Goal: Register for event/course

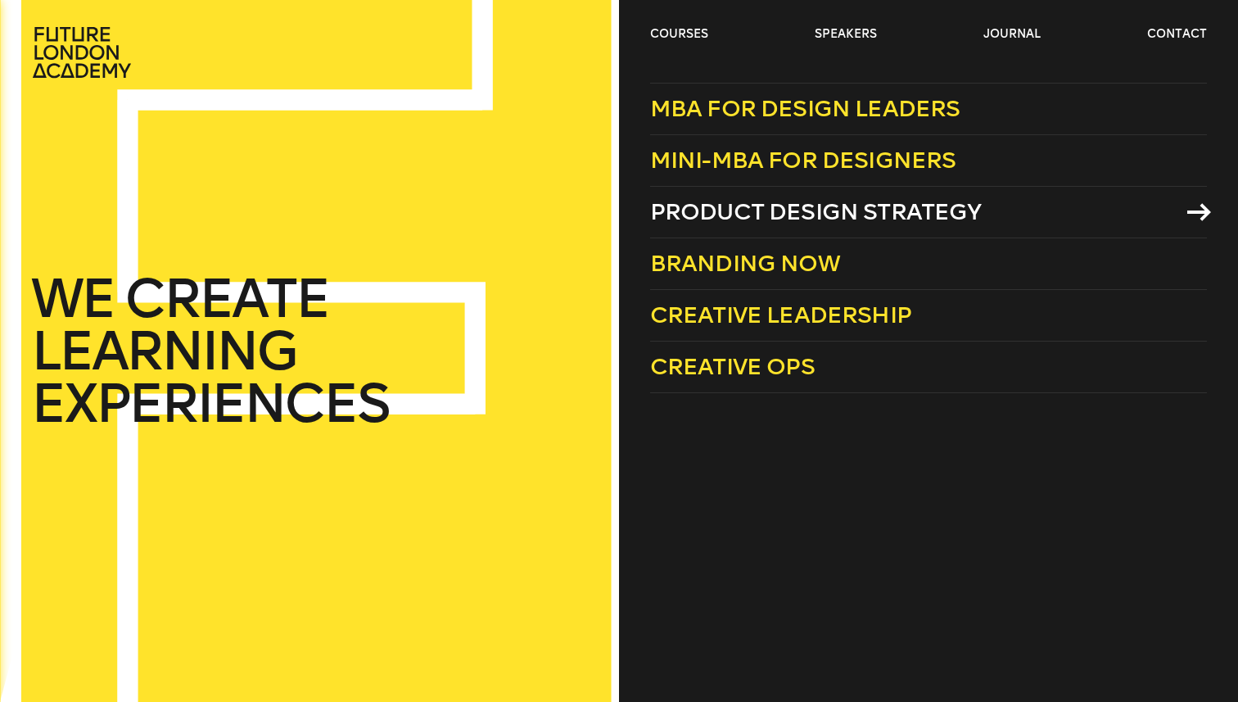
click at [700, 212] on span "Product Design Strategy" at bounding box center [816, 211] width 332 height 27
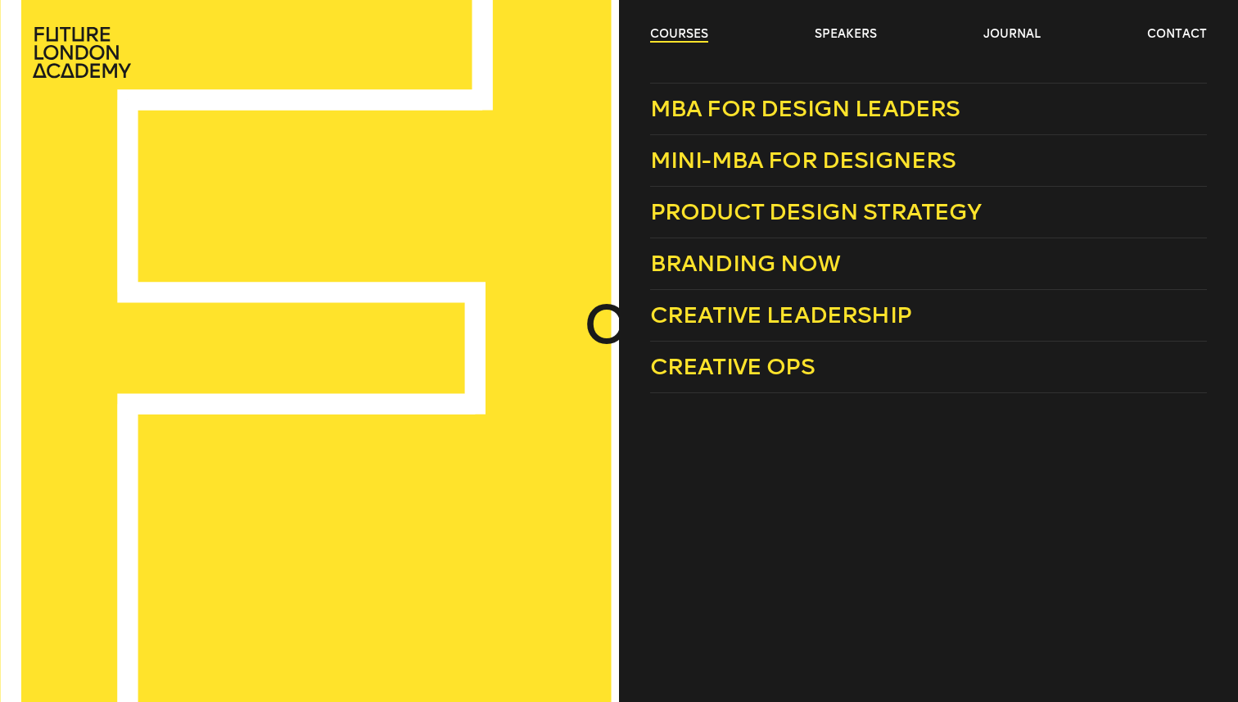
click at [675, 36] on link "courses" at bounding box center [679, 34] width 58 height 16
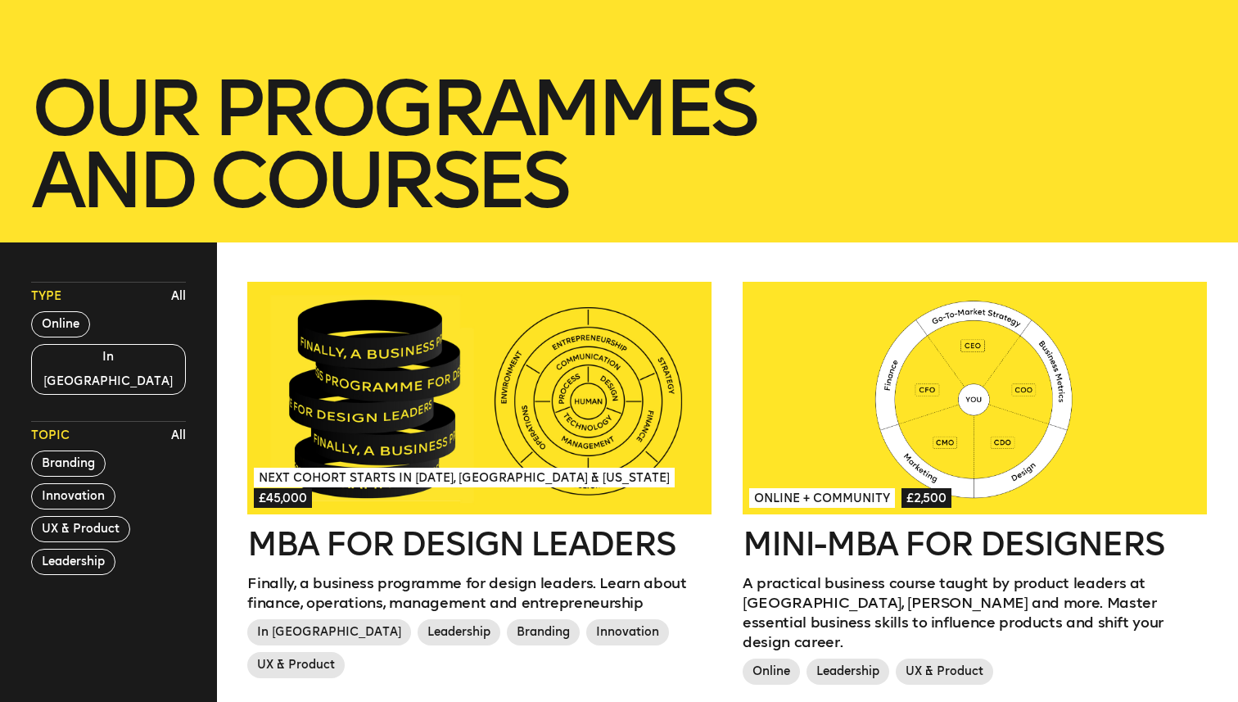
scroll to position [284, 0]
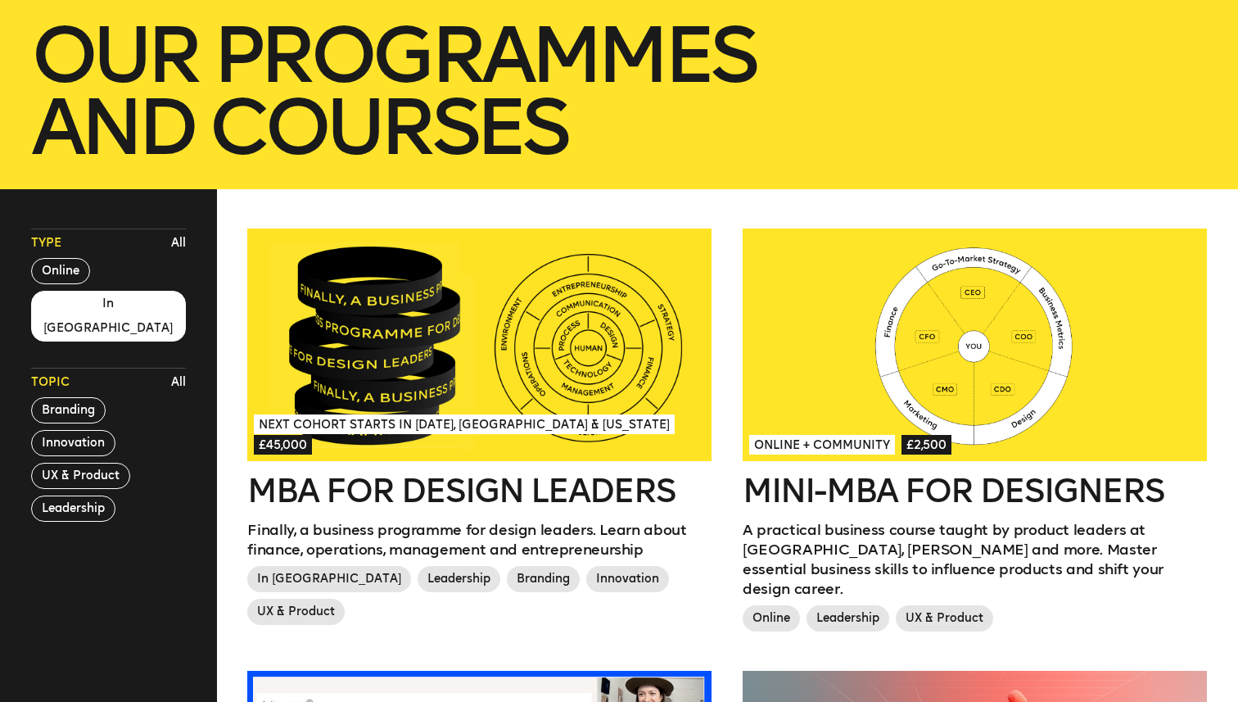
click at [86, 306] on button "In London" at bounding box center [108, 316] width 155 height 51
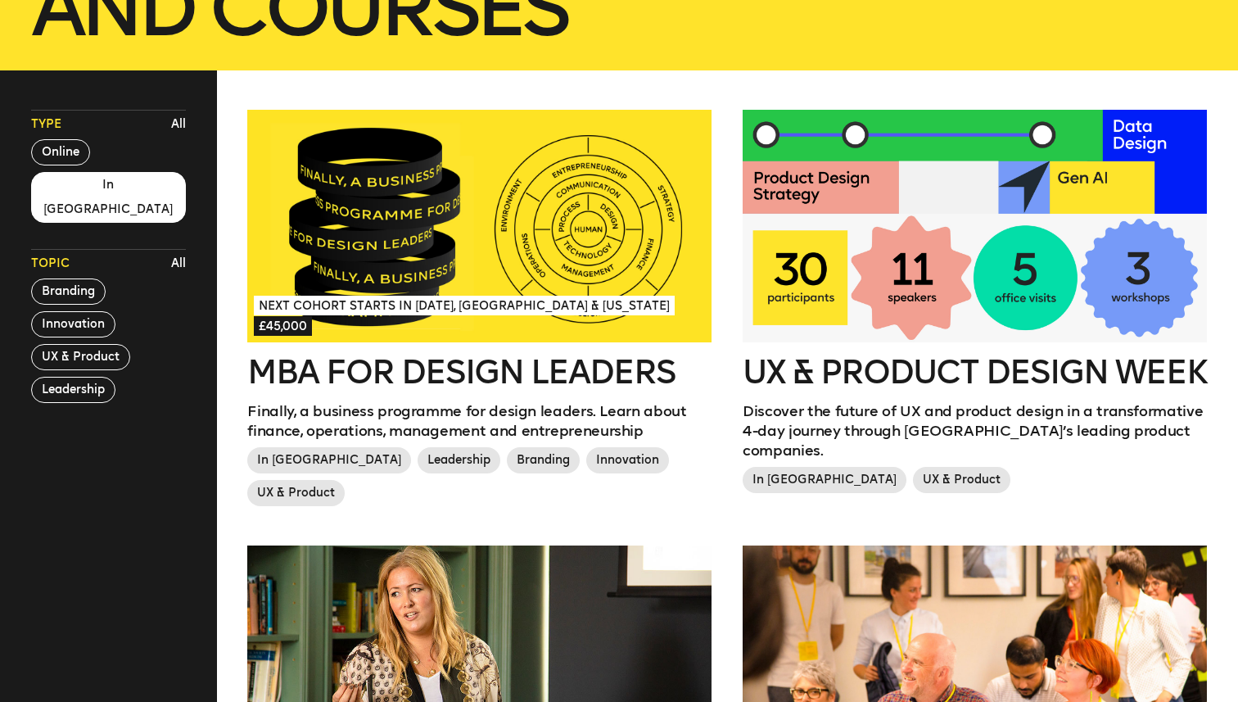
scroll to position [418, 0]
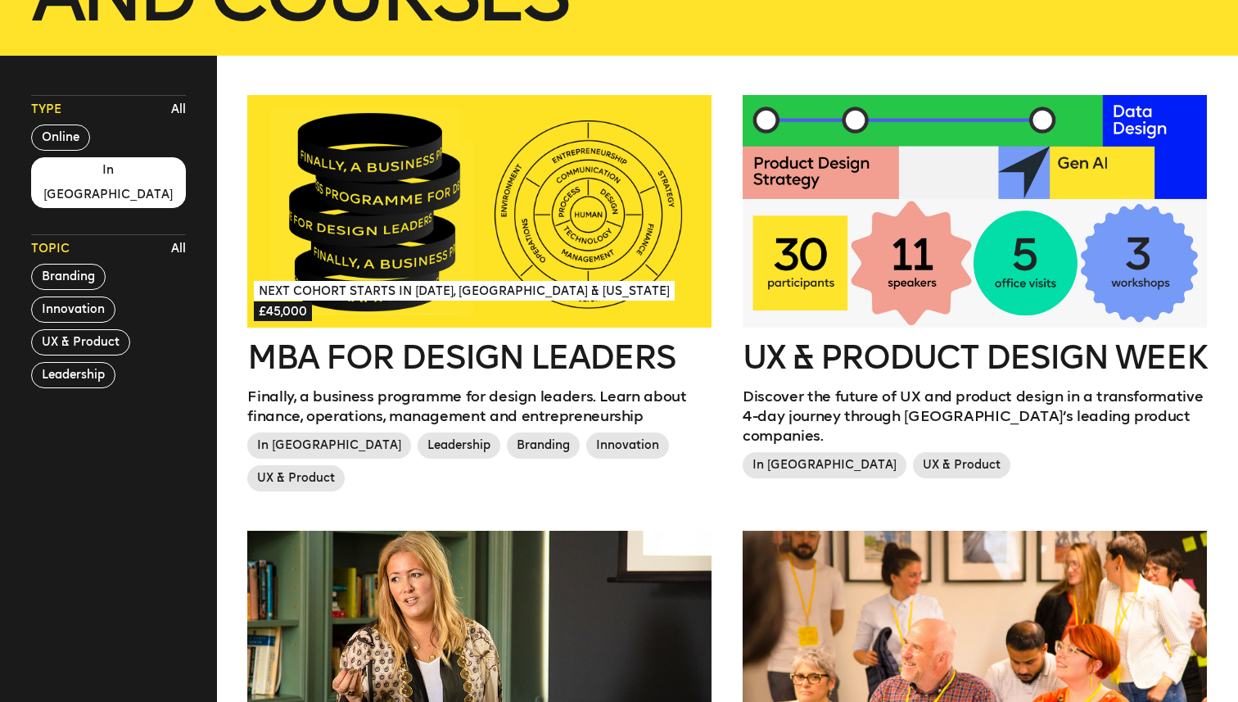
click at [347, 351] on h2 "MBA for Design Leaders" at bounding box center [479, 357] width 464 height 33
click at [920, 362] on h2 "UX & Product Design Week" at bounding box center [974, 357] width 464 height 33
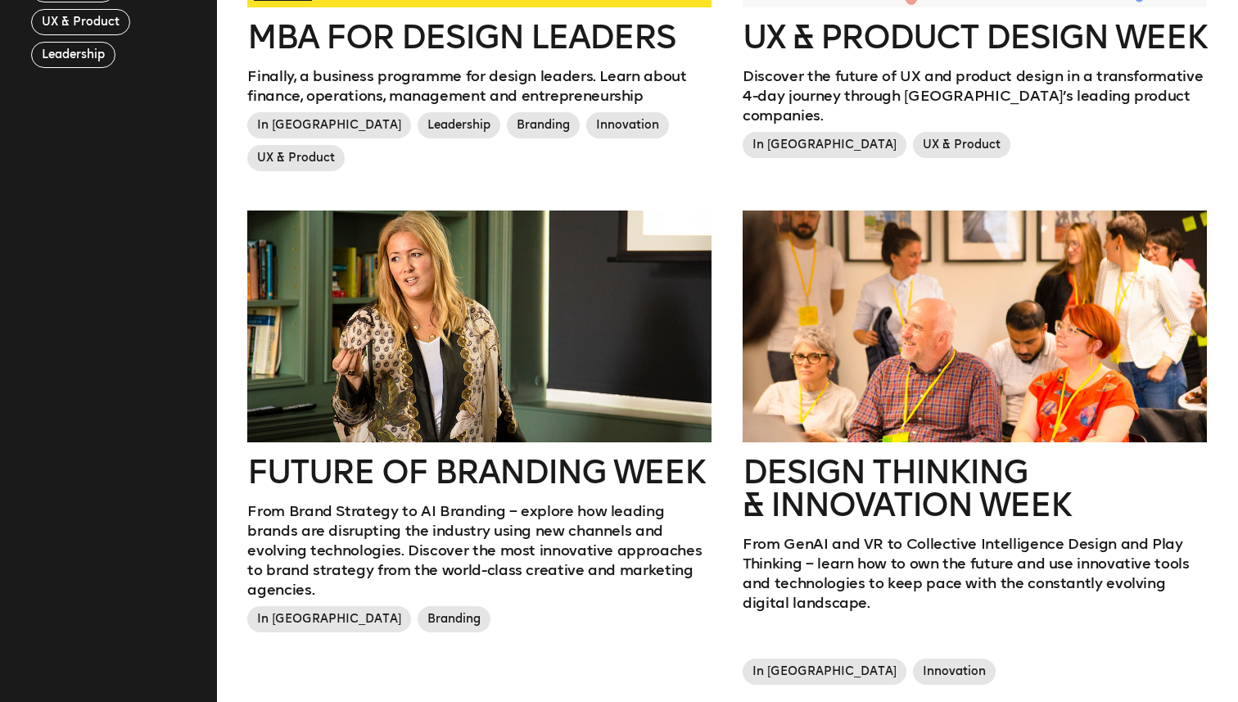
scroll to position [744, 0]
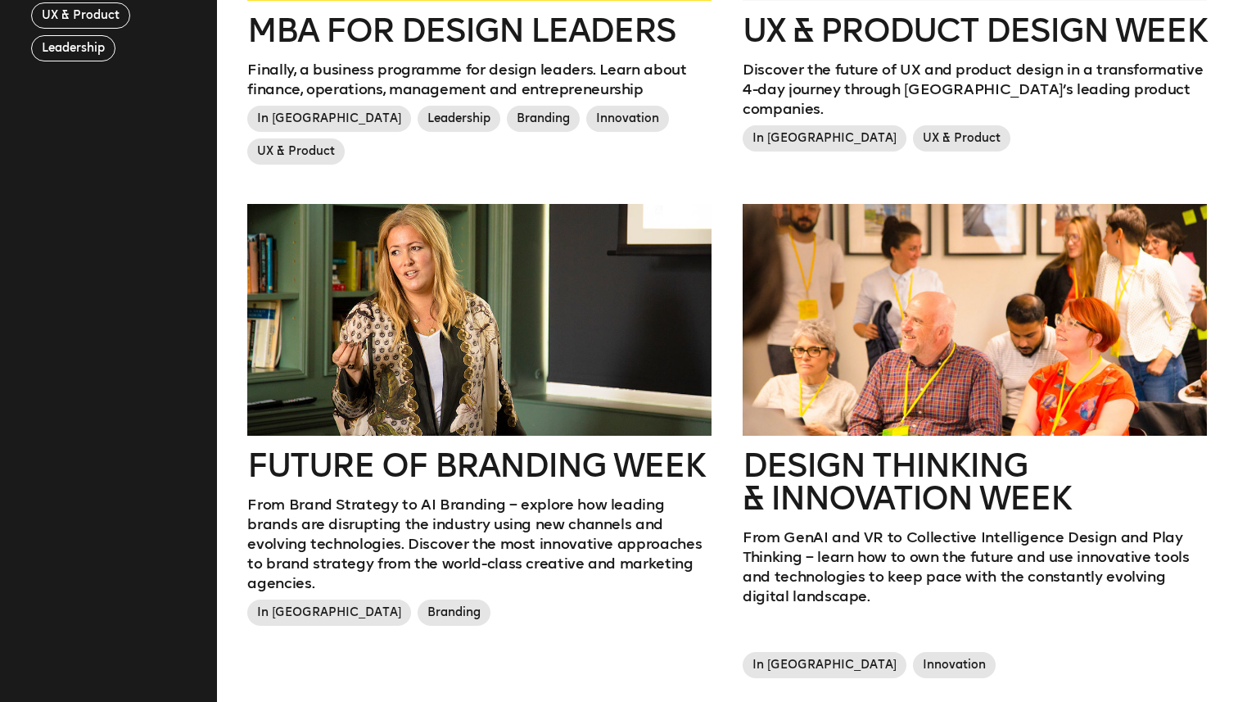
click at [900, 449] on h2 "Design Thinking & innovation Week" at bounding box center [974, 481] width 464 height 65
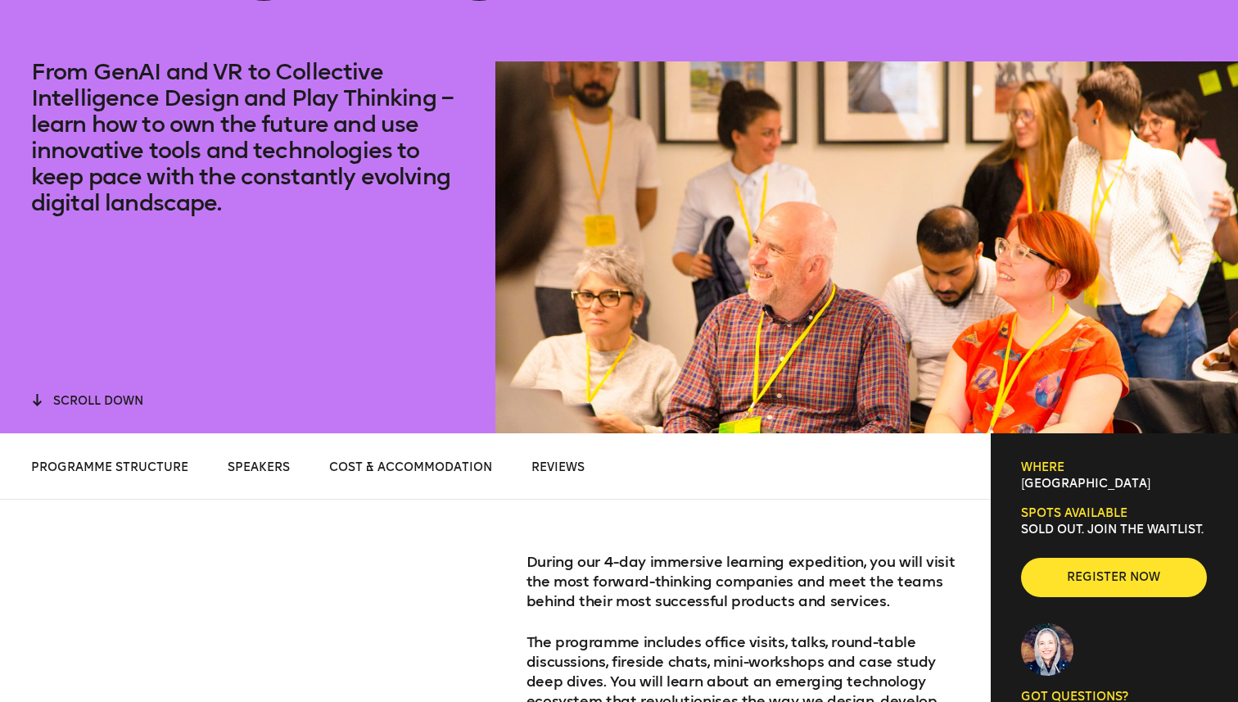
scroll to position [527, 0]
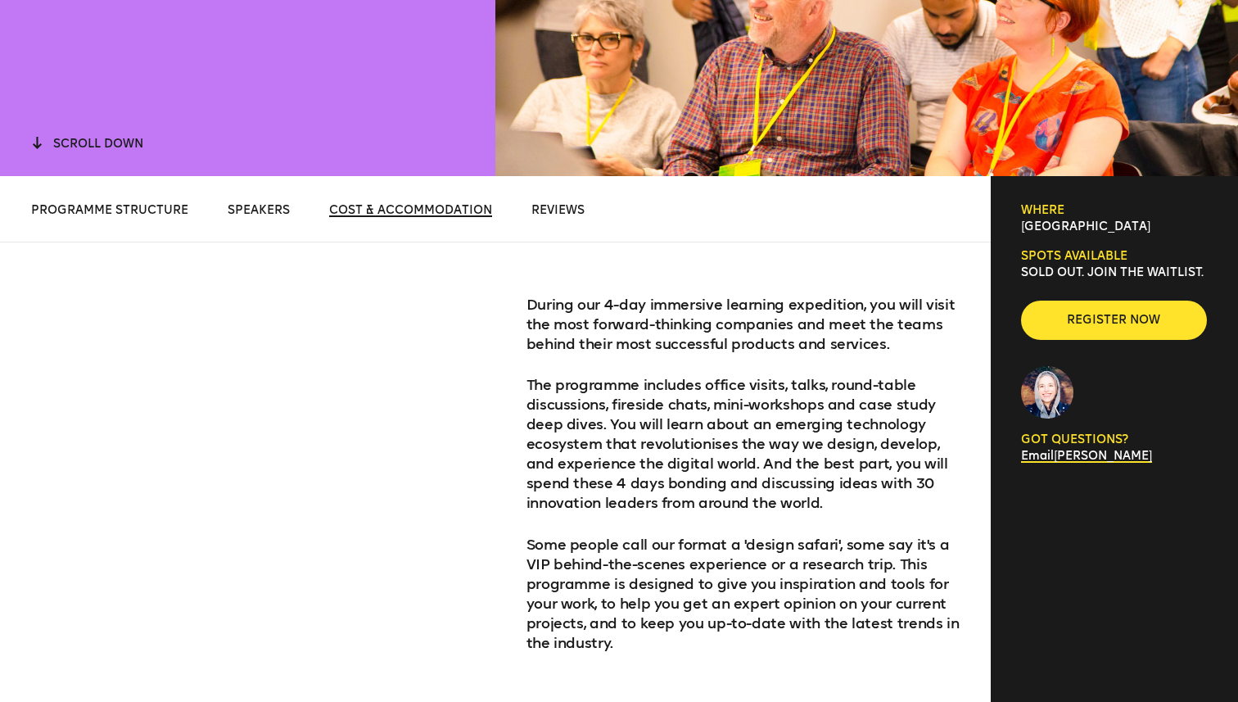
click at [439, 209] on span "Cost & Accommodation" at bounding box center [410, 210] width 163 height 14
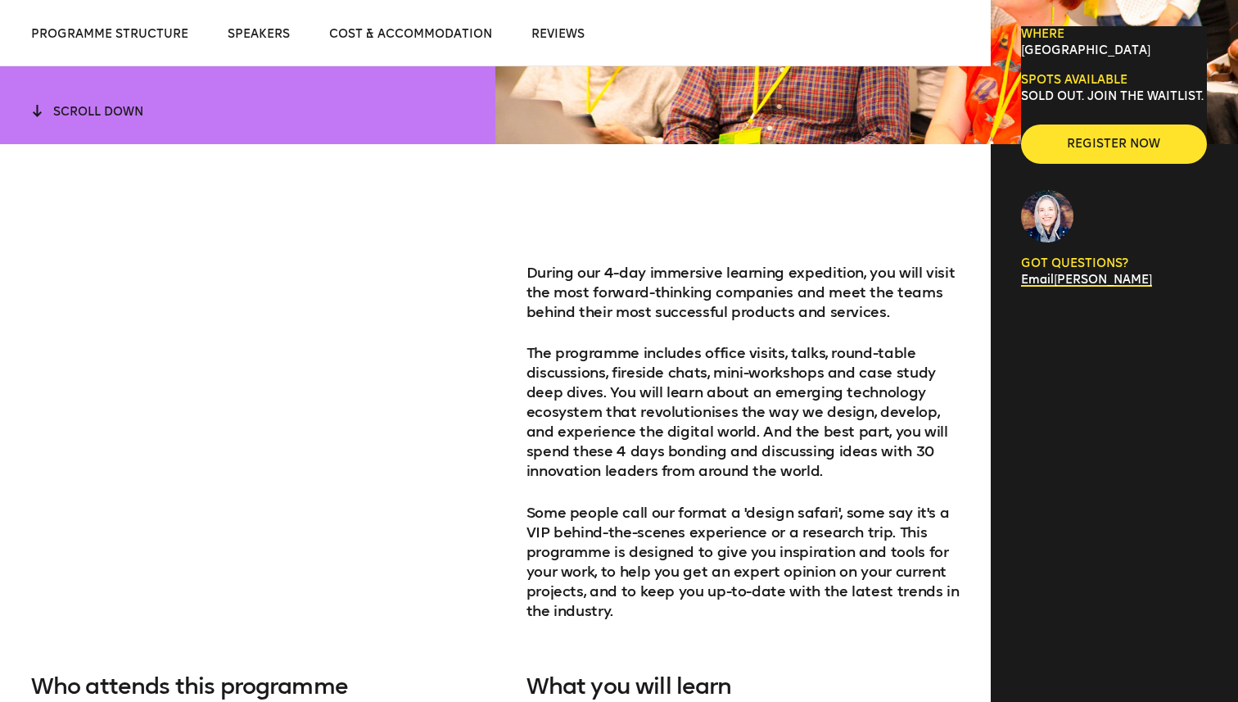
scroll to position [232, 0]
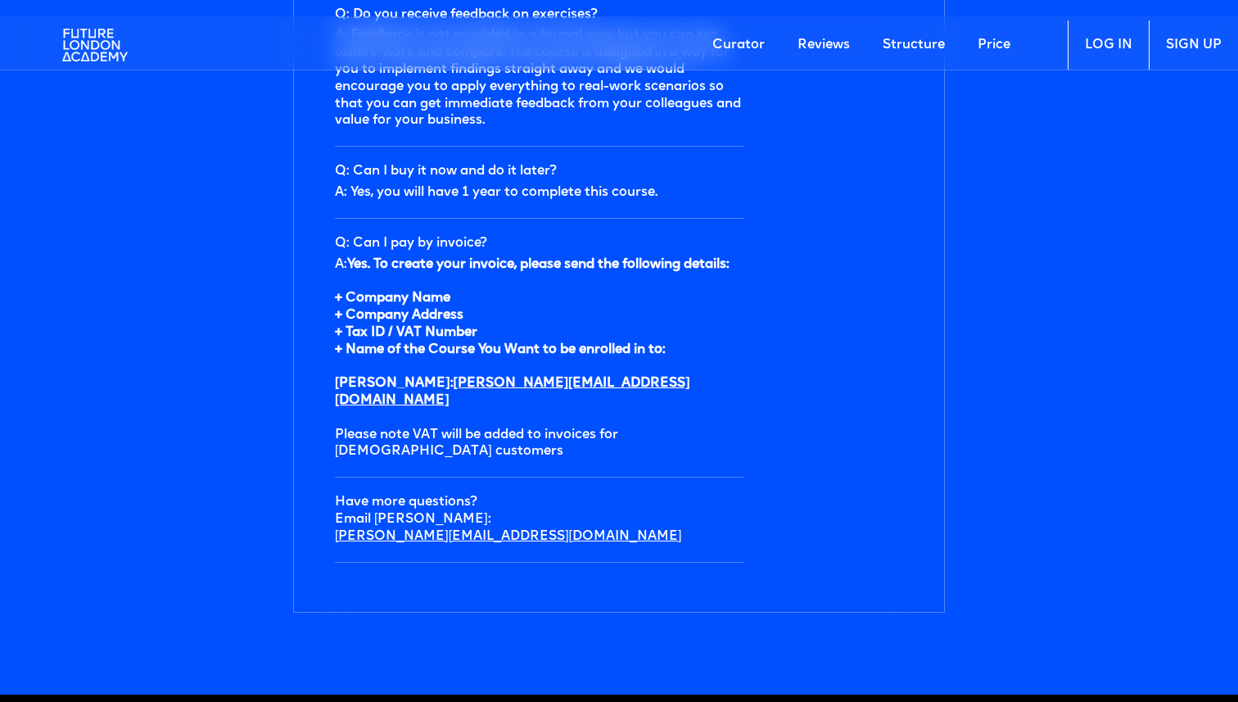
scroll to position [5383, 0]
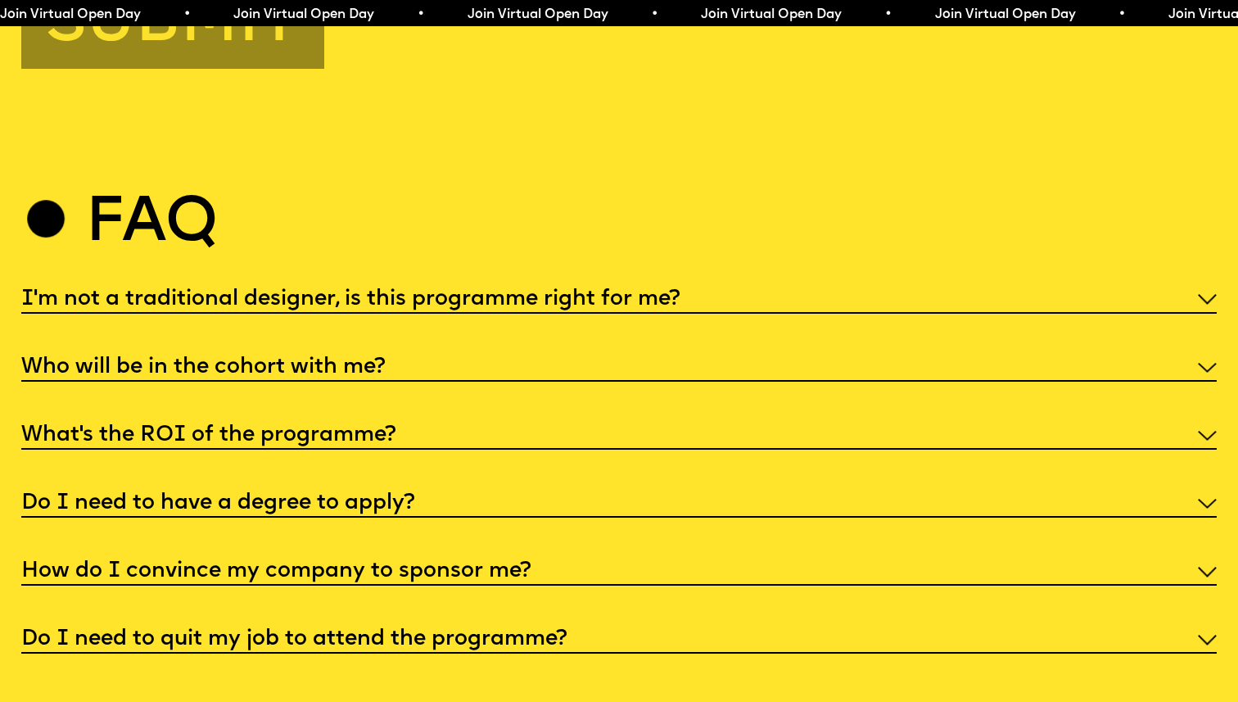
scroll to position [6315, 0]
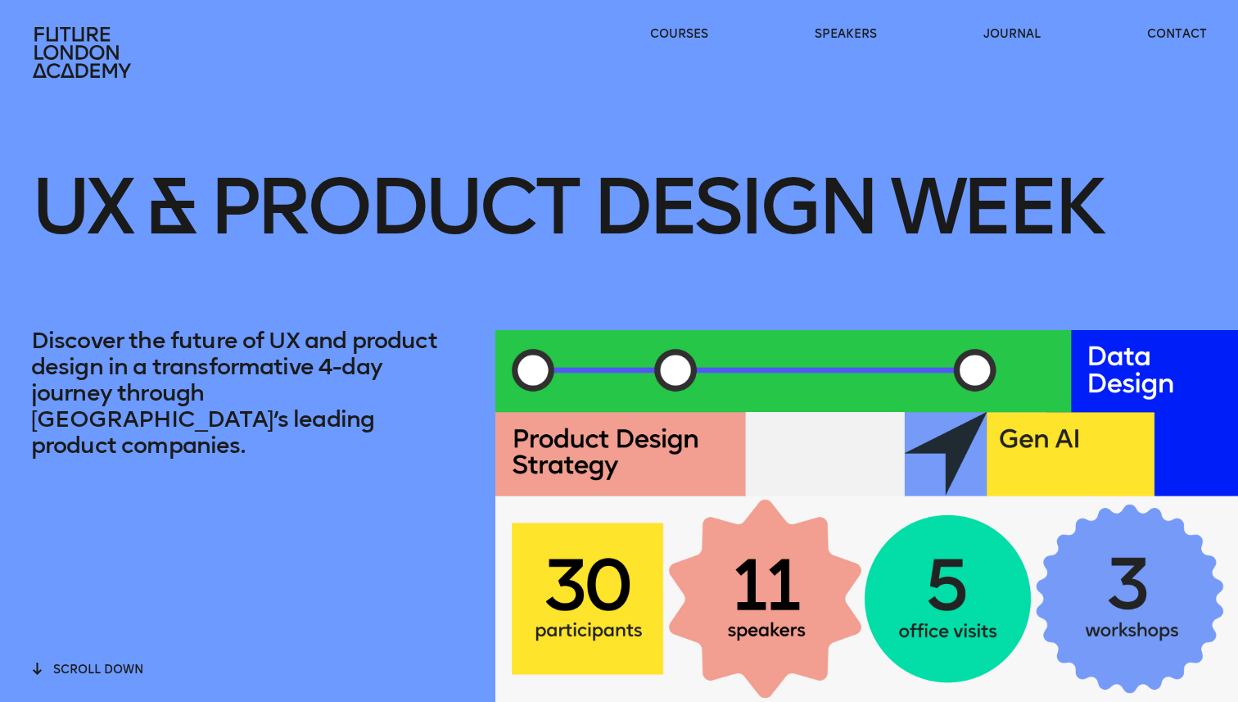
click at [141, 355] on p "Discover the future of UX and product design in a transformative 4-day journey …" at bounding box center [247, 392] width 433 height 131
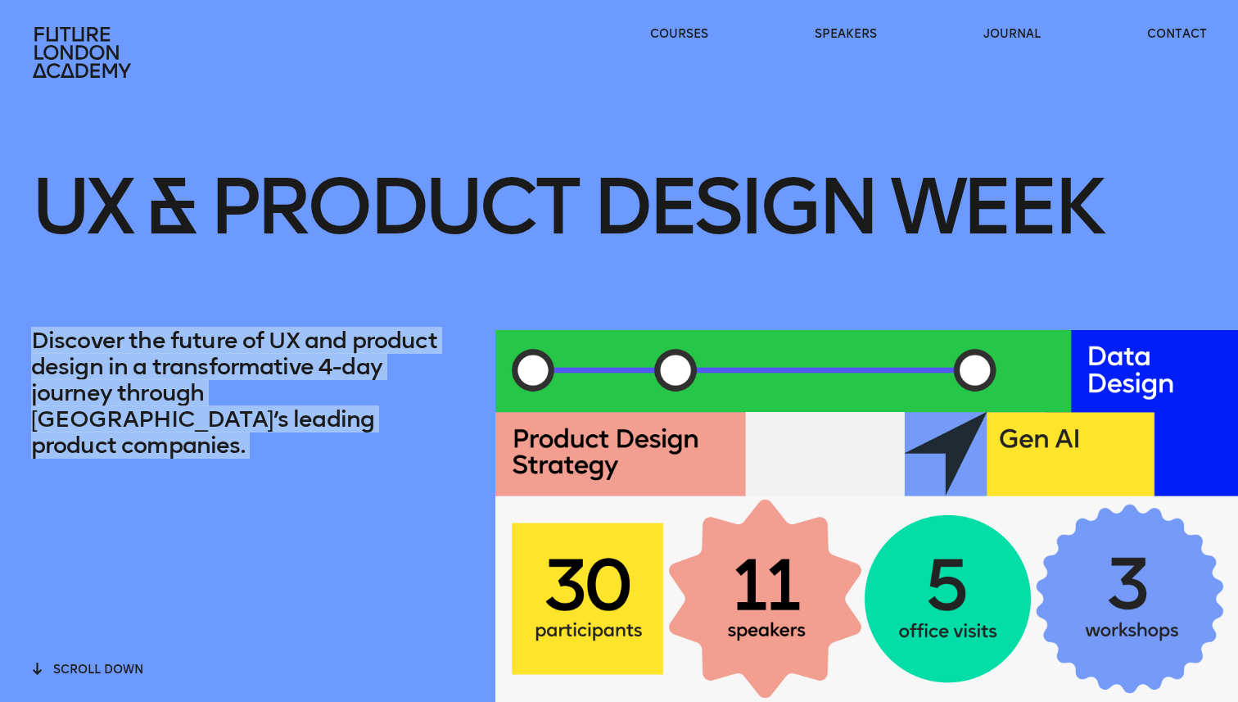
click at [141, 355] on p "Discover the future of UX and product design in a transformative 4-day journey …" at bounding box center [247, 392] width 433 height 131
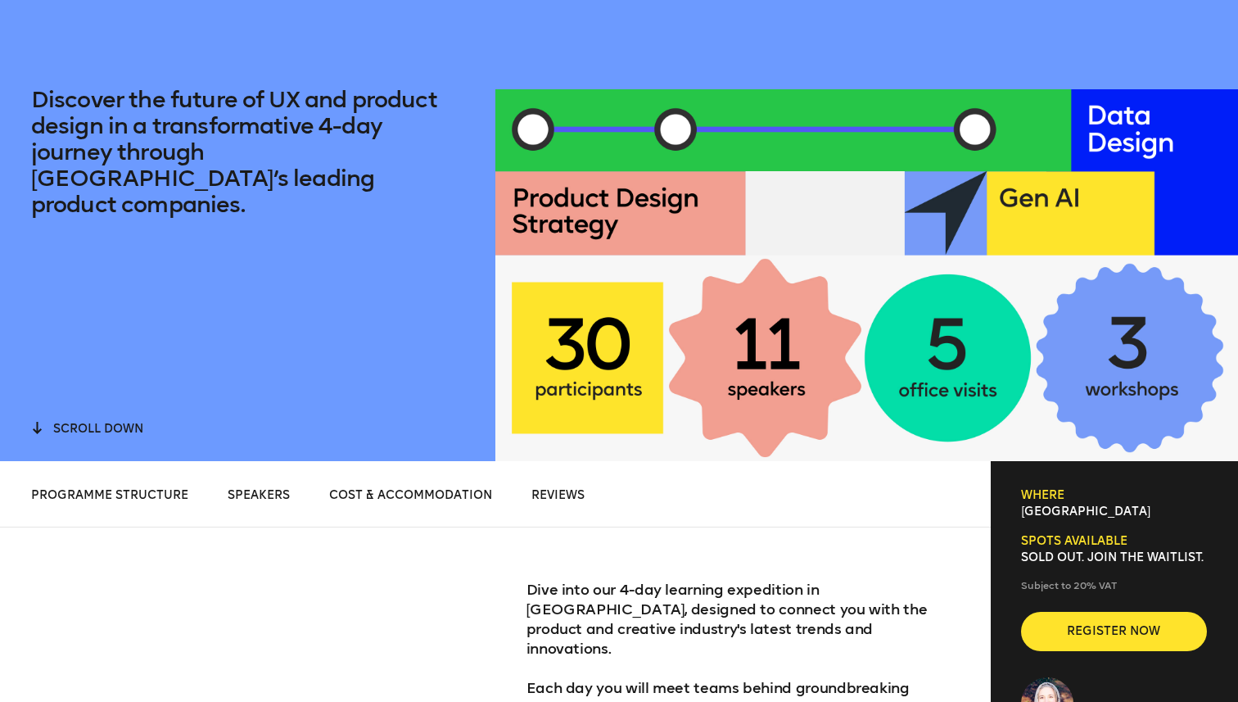
scroll to position [258, 0]
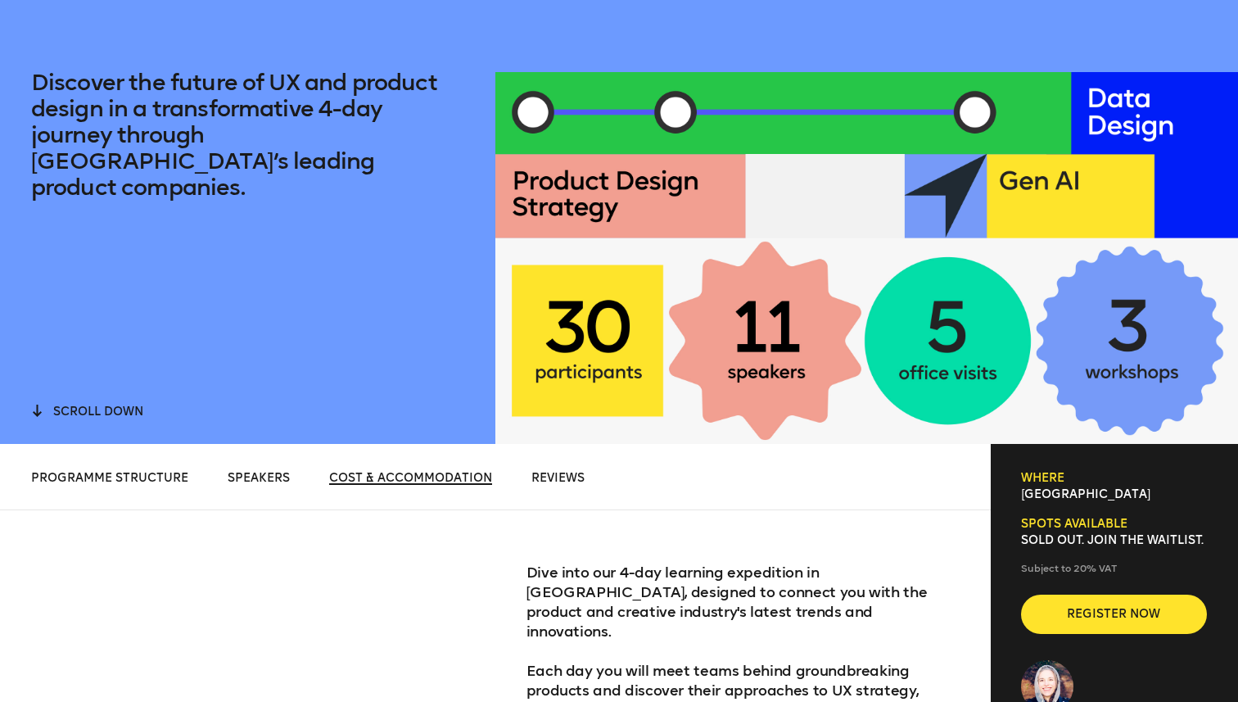
click at [386, 479] on span "Cost & Accommodation" at bounding box center [410, 478] width 163 height 14
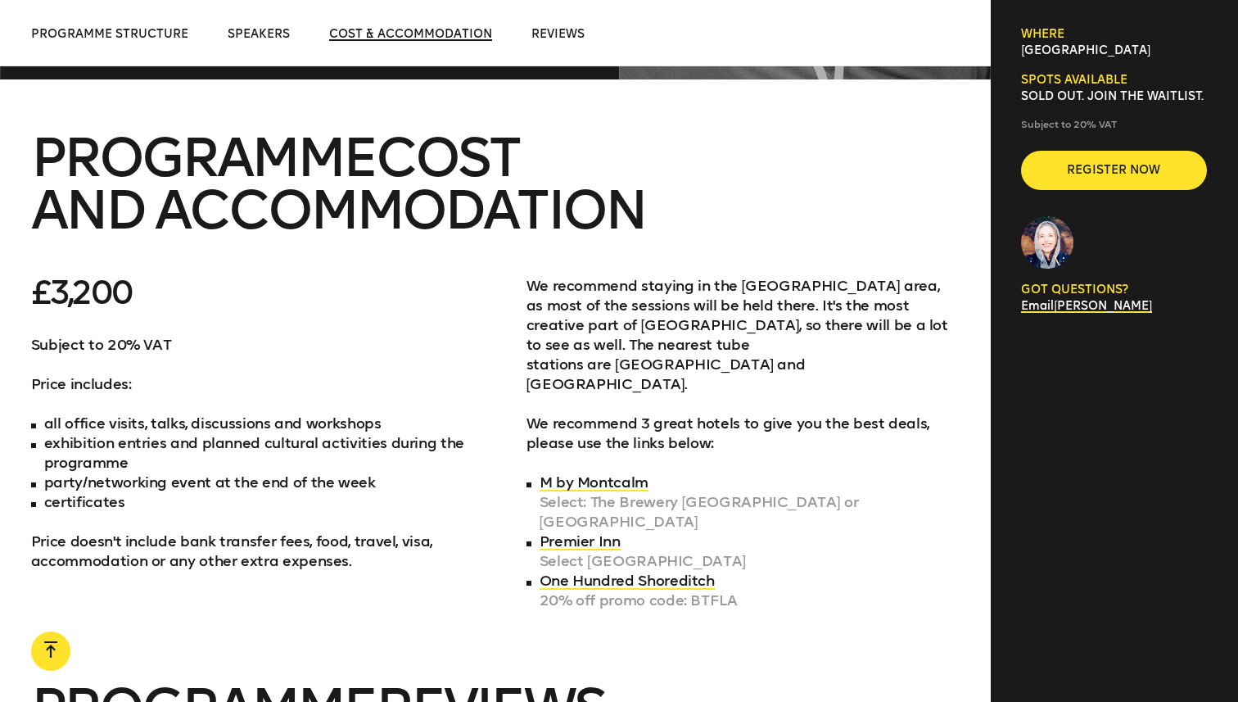
scroll to position [5781, 0]
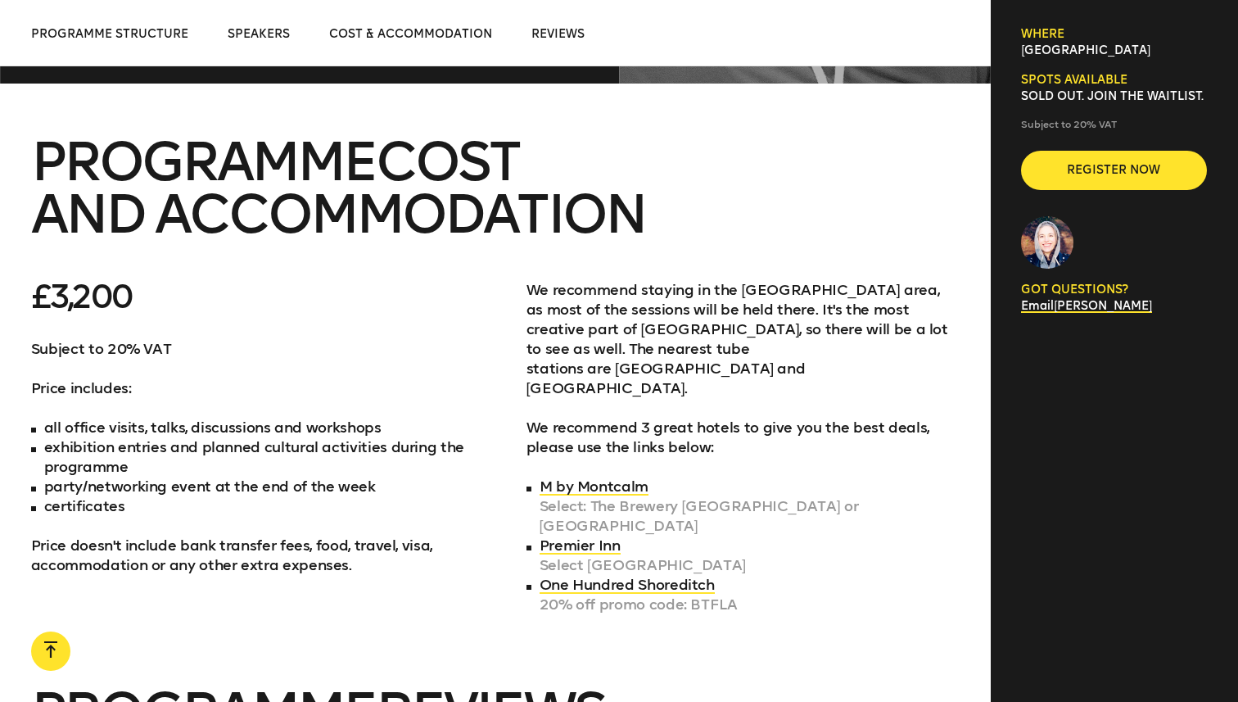
click at [568, 280] on p "We recommend staying in the Shoreditch area, as most of the sessions will be he…" at bounding box center [742, 368] width 433 height 177
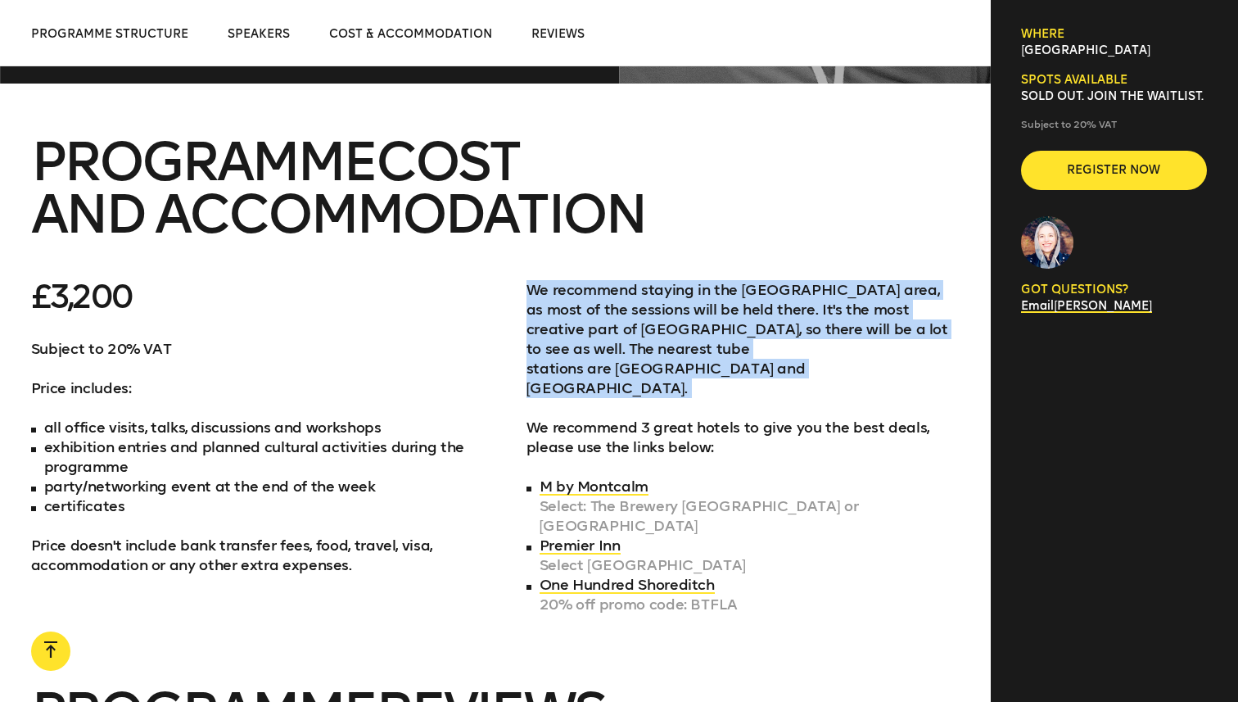
click at [568, 280] on p "We recommend staying in the Shoreditch area, as most of the sessions will be he…" at bounding box center [742, 368] width 433 height 177
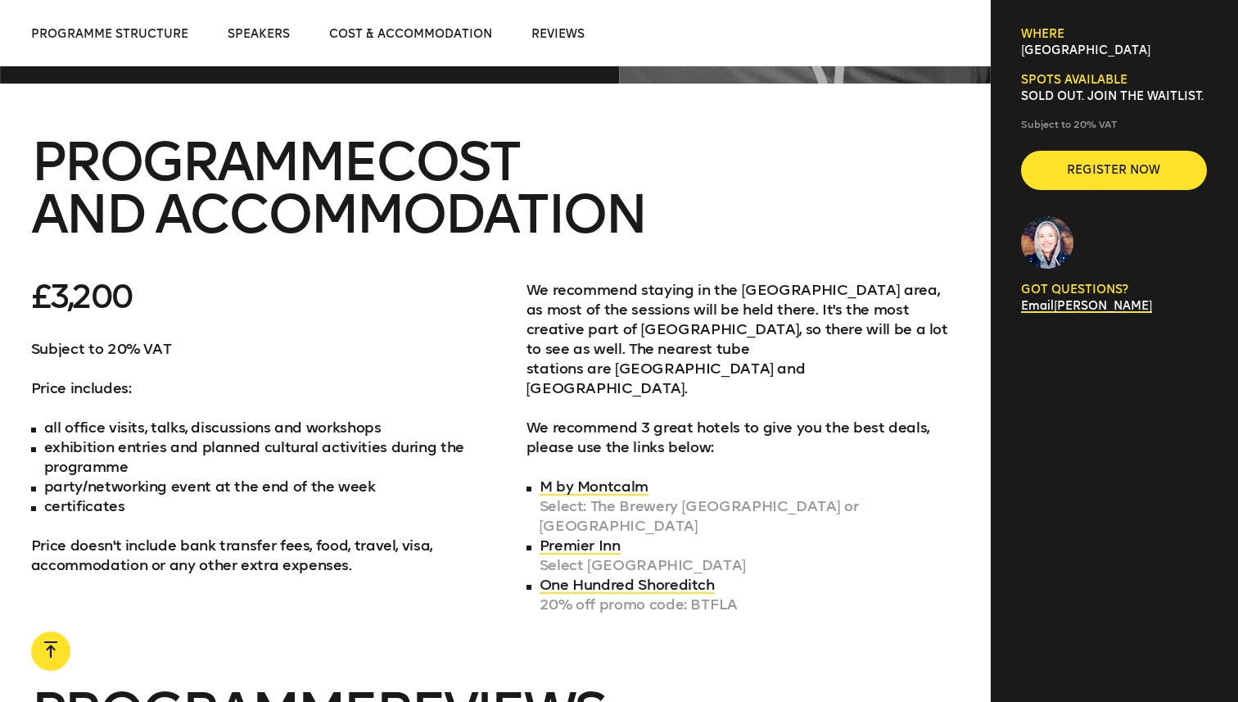
click at [634, 286] on p "We recommend staying in the Shoreditch area, as most of the sessions will be he…" at bounding box center [742, 368] width 433 height 177
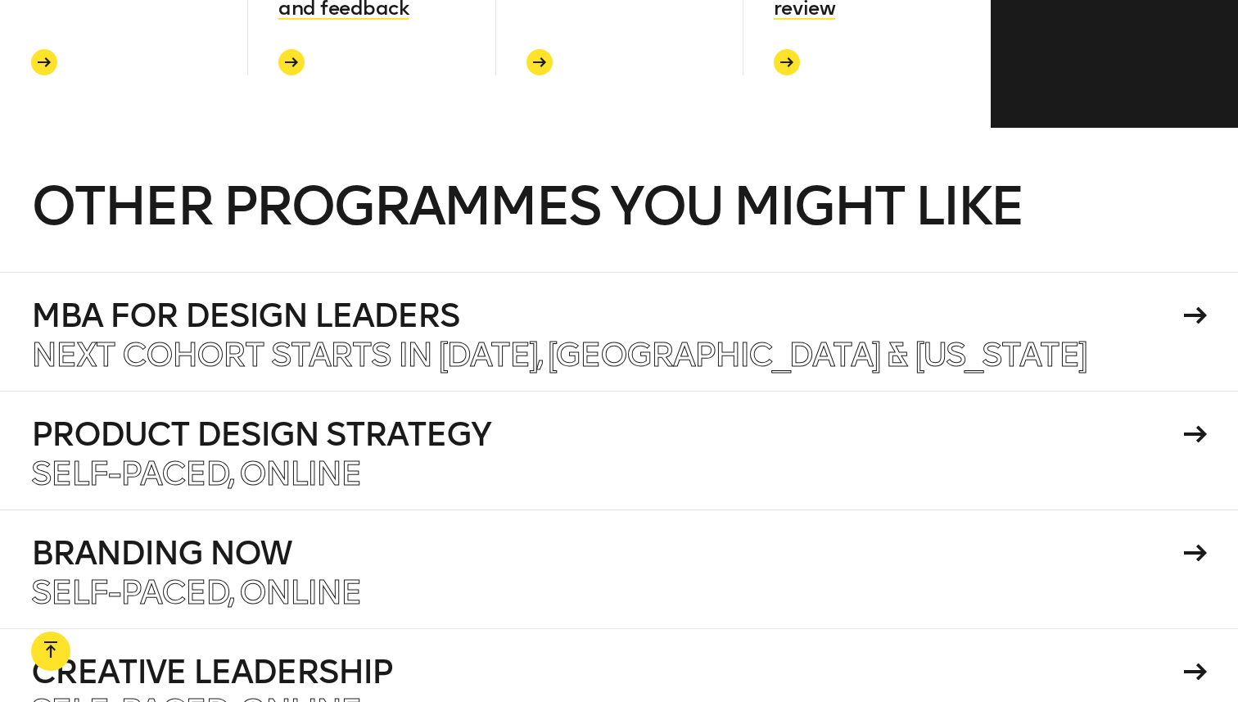
scroll to position [6684, 0]
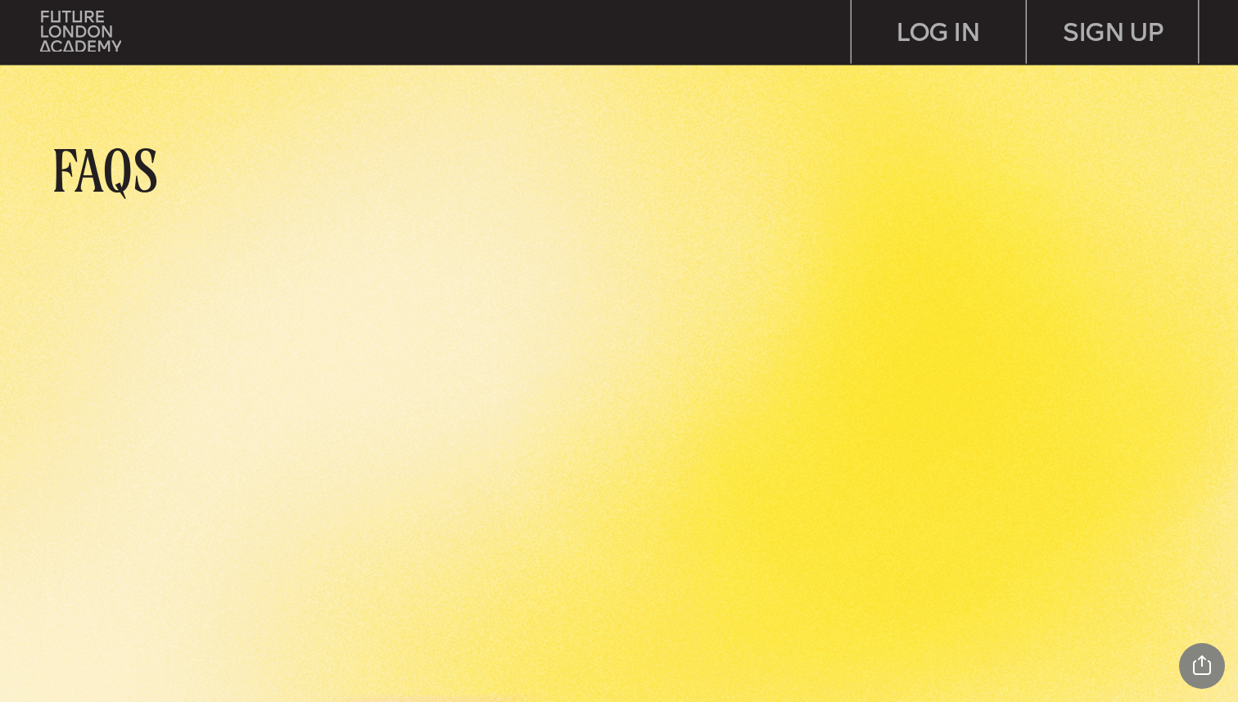
scroll to position [5834, 0]
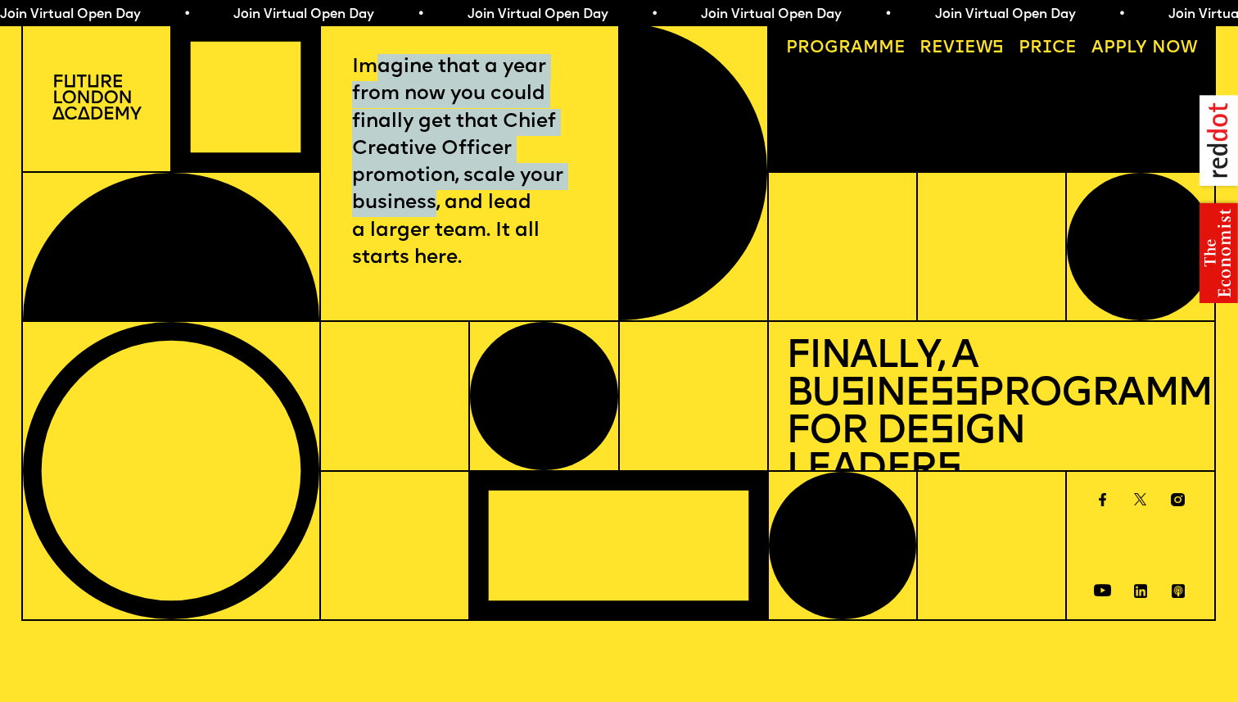
drag, startPoint x: 378, startPoint y: 61, endPoint x: 436, endPoint y: 216, distance: 165.0
click at [436, 216] on p "Imagine that a year from now you could finally get that Chief Creative Officer …" at bounding box center [469, 163] width 235 height 218
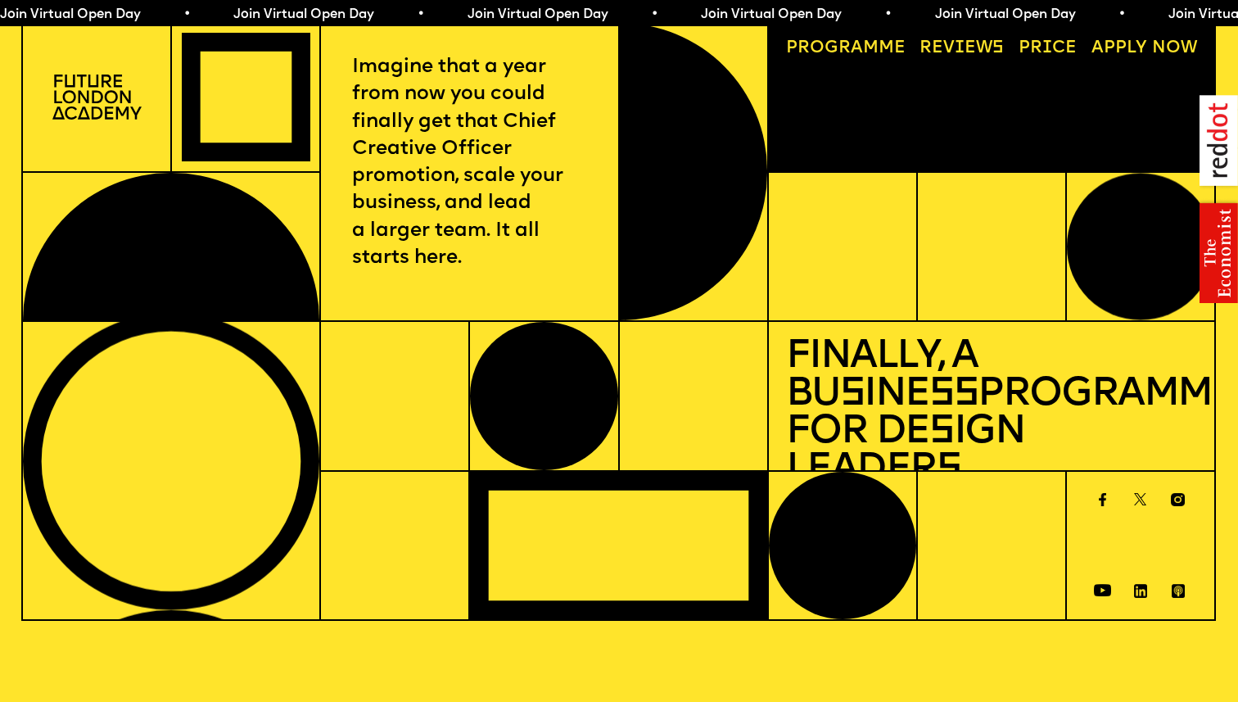
click at [449, 201] on p "Imagine that a year from now you could finally get that Chief Creative Officer …" at bounding box center [469, 163] width 235 height 218
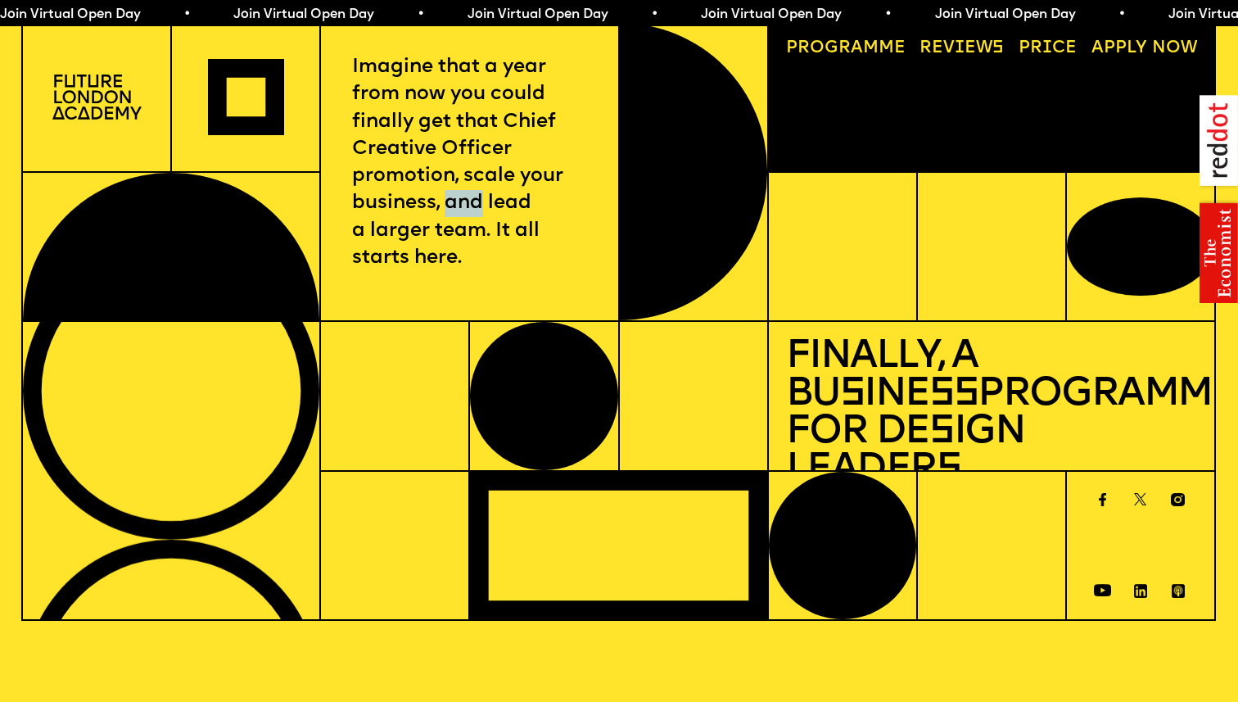
click at [449, 201] on p "Imagine that a year from now you could finally get that Chief Creative Officer …" at bounding box center [469, 163] width 235 height 218
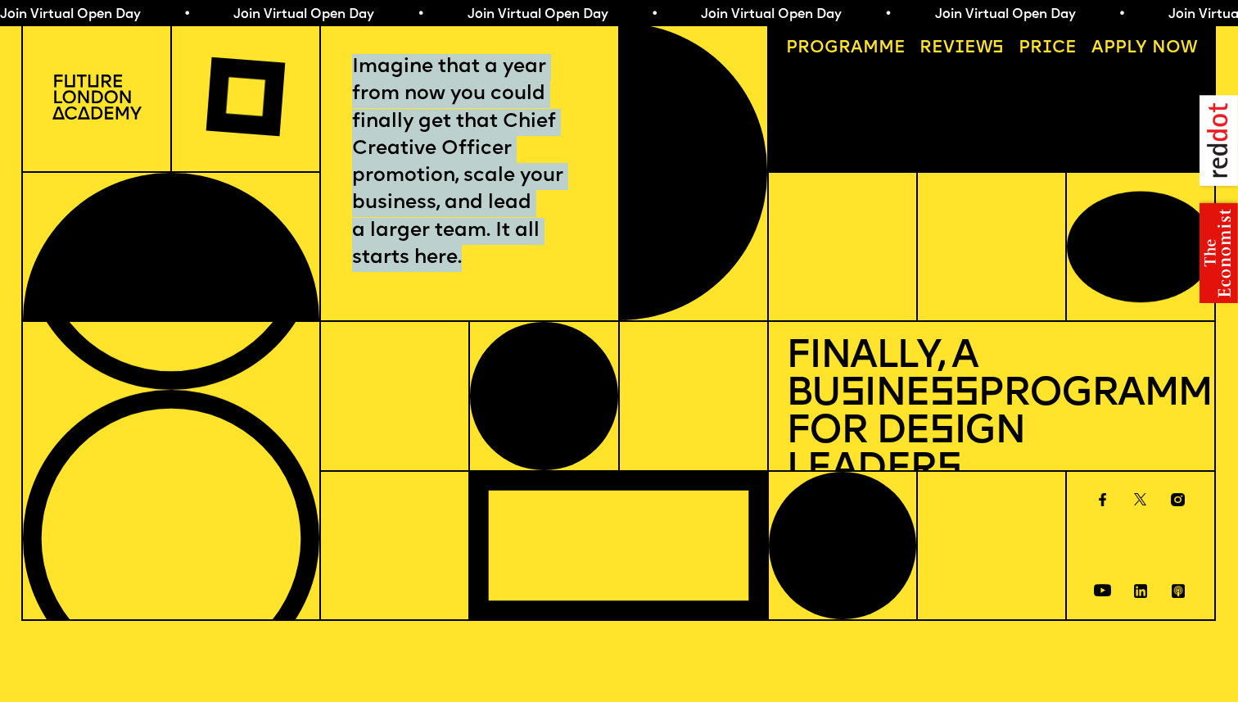
click at [449, 201] on p "Imagine that a year from now you could finally get that Chief Creative Officer …" at bounding box center [469, 163] width 235 height 218
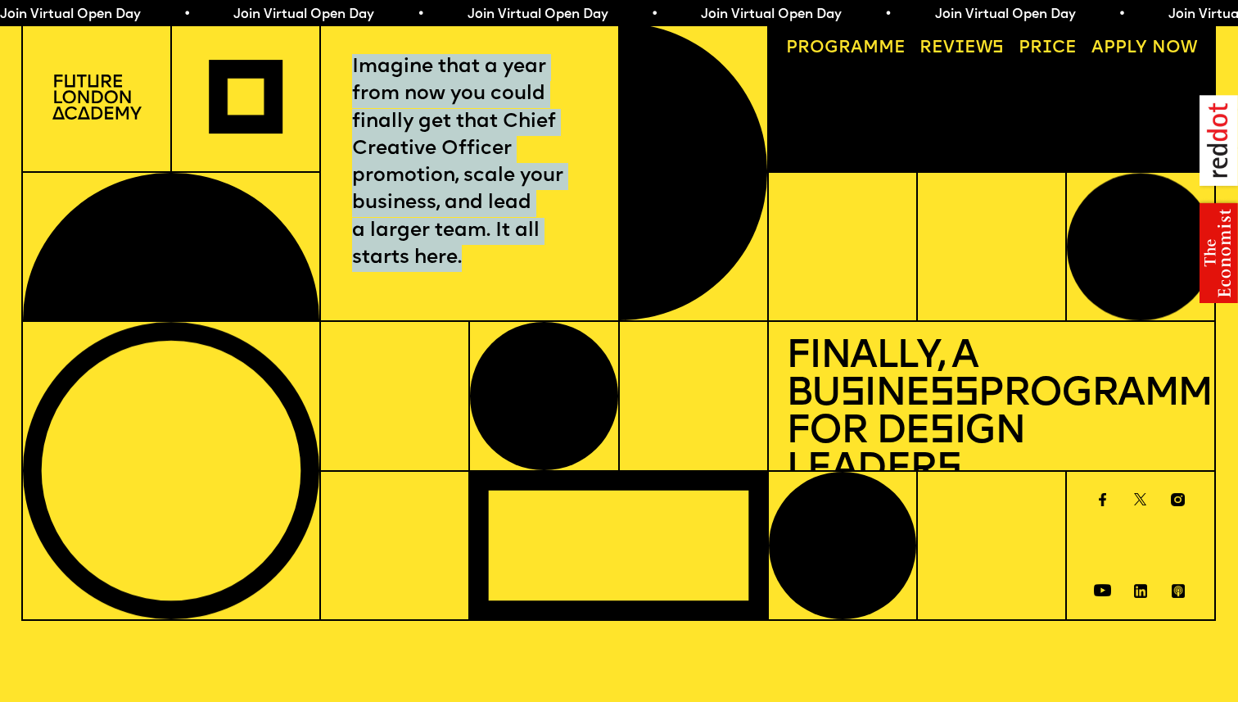
click at [449, 201] on p "Imagine that a year from now you could finally get that Chief Creative Officer …" at bounding box center [469, 163] width 235 height 218
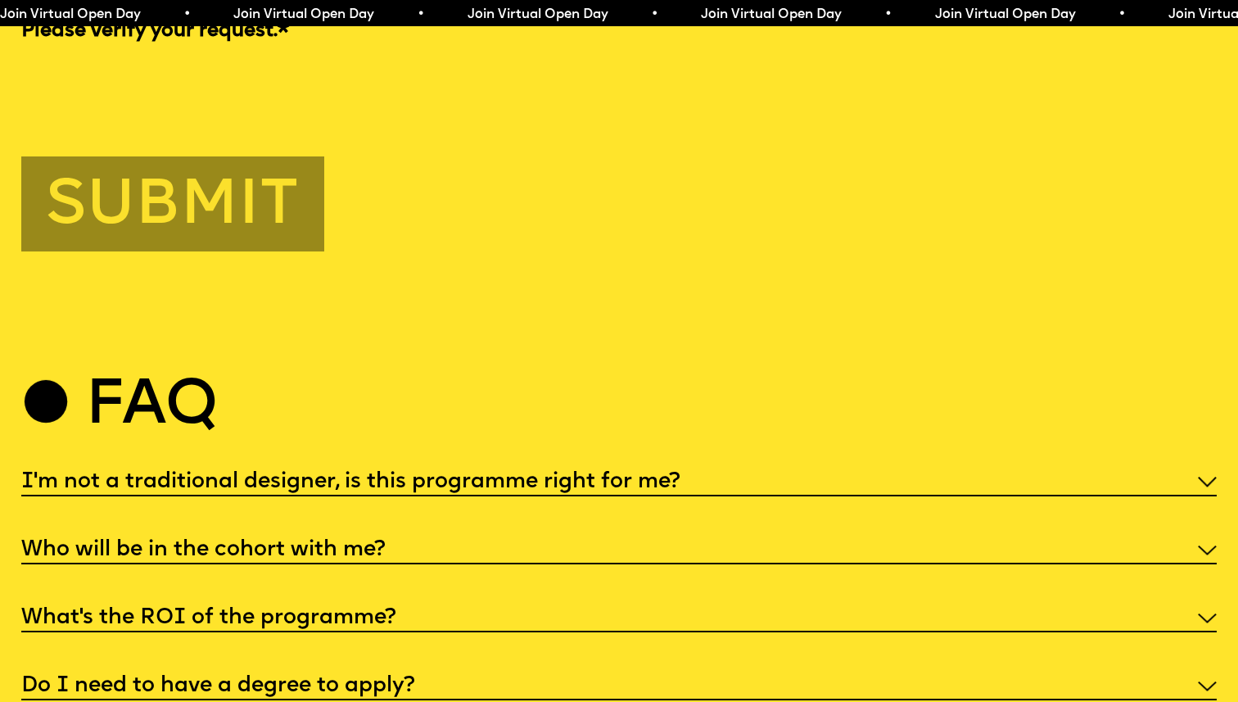
scroll to position [6121, 0]
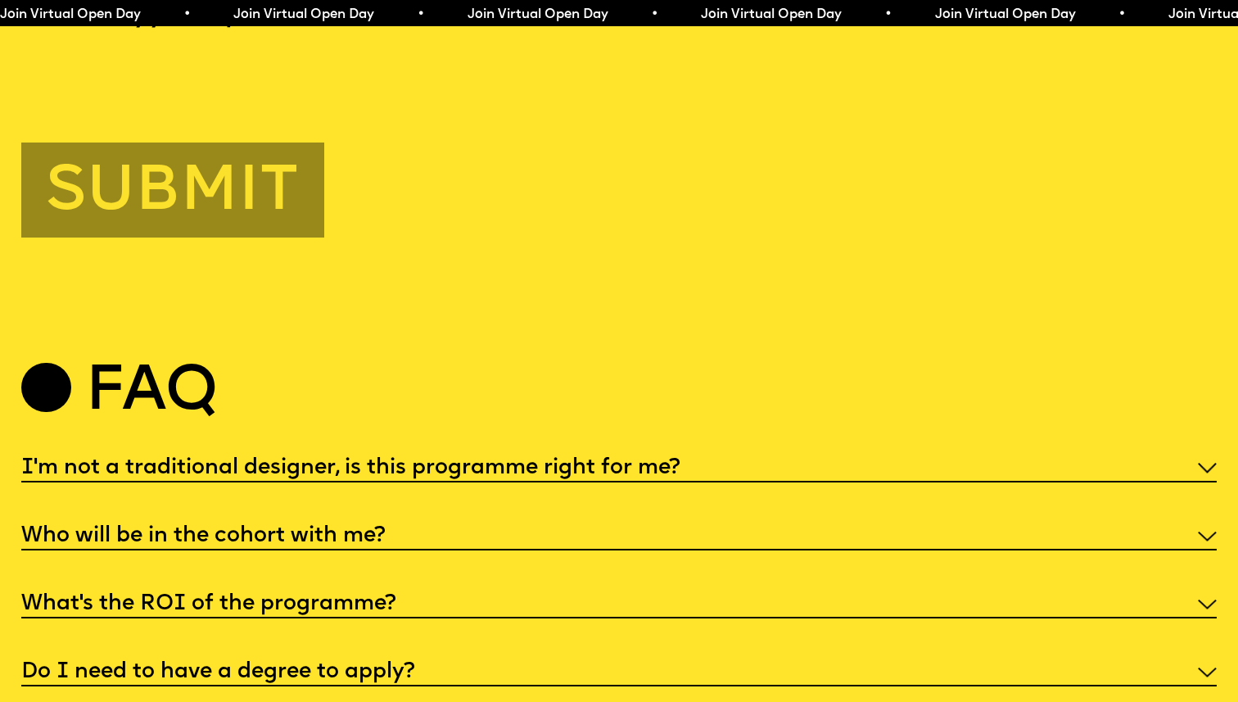
click at [540, 460] on h5 "I'm not a traditional designer, is this programme right for me?" at bounding box center [350, 468] width 659 height 16
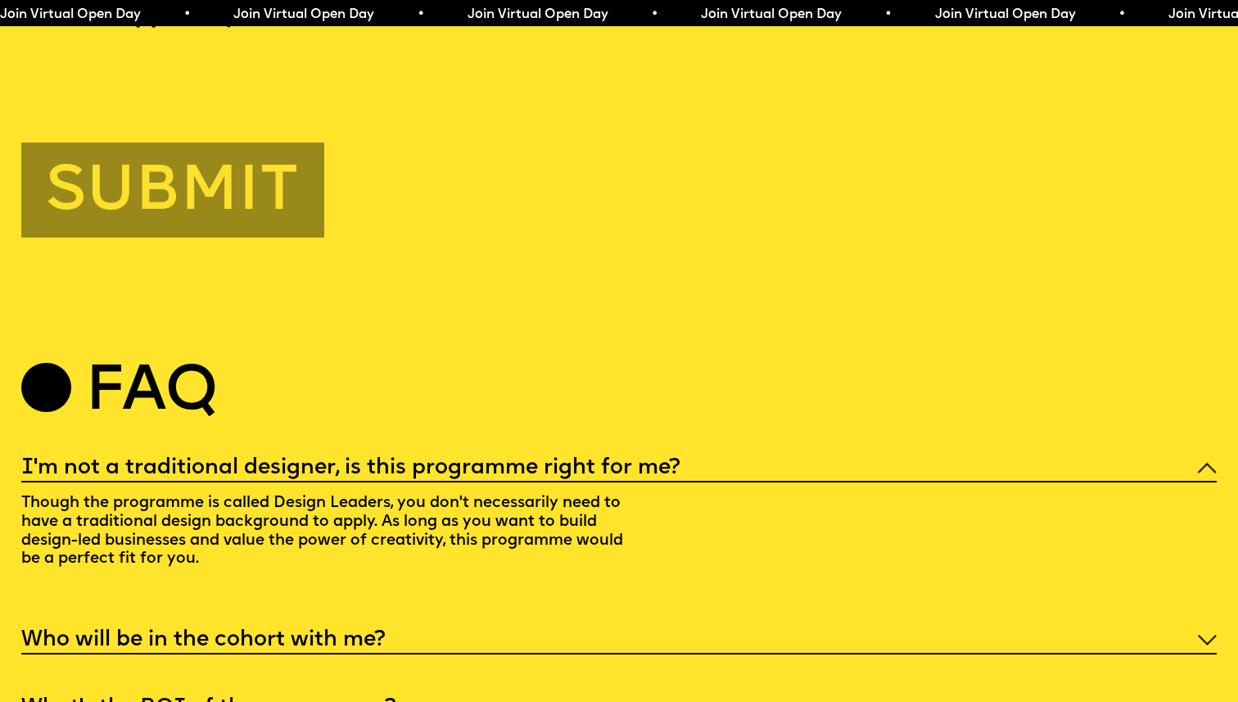
click at [540, 460] on h5 "I'm not a traditional designer, is this programme right for me?" at bounding box center [350, 468] width 659 height 16
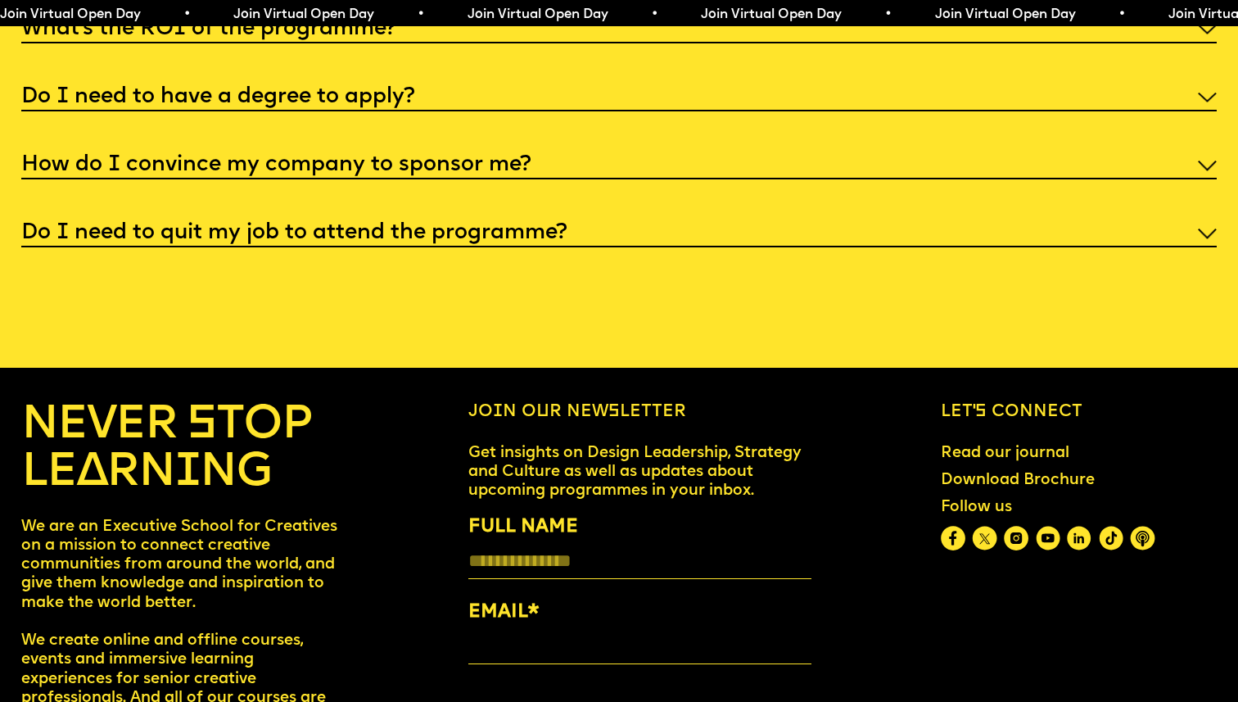
scroll to position [6902, 0]
